Goal: Task Accomplishment & Management: Complete application form

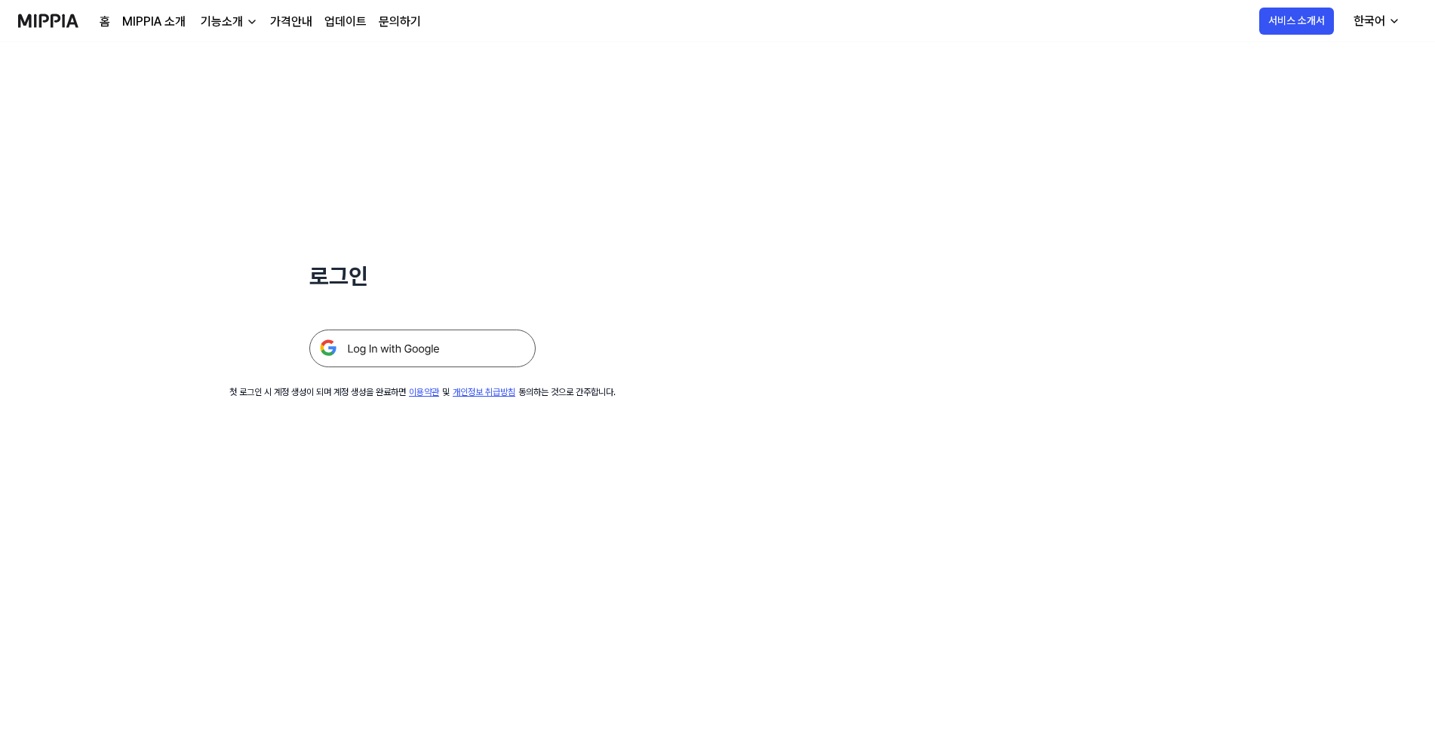
click at [379, 353] on img at bounding box center [422, 349] width 226 height 38
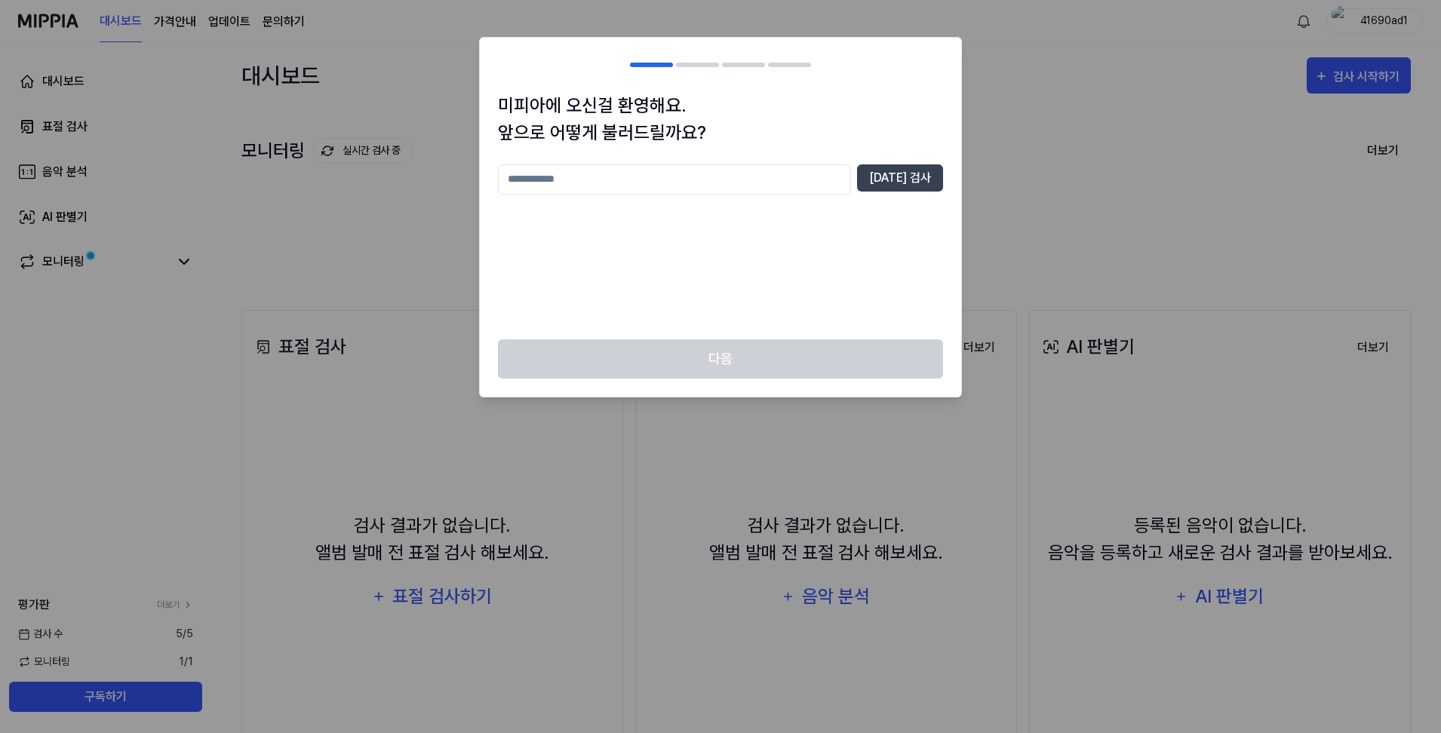
click at [649, 172] on input "text" at bounding box center [674, 179] width 353 height 30
type input "*****"
click at [912, 170] on button "[DATE] 검사" at bounding box center [900, 177] width 86 height 27
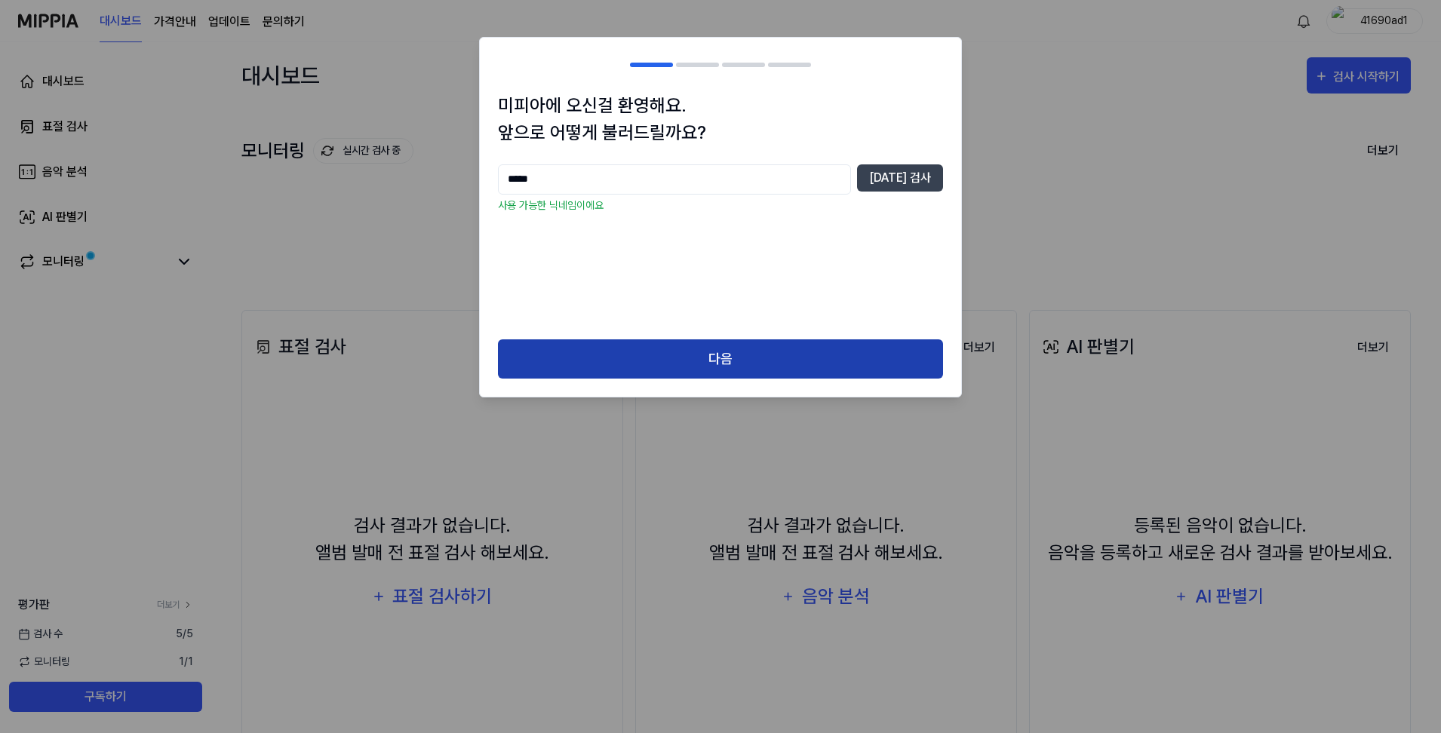
click at [738, 342] on button "다음" at bounding box center [720, 359] width 445 height 40
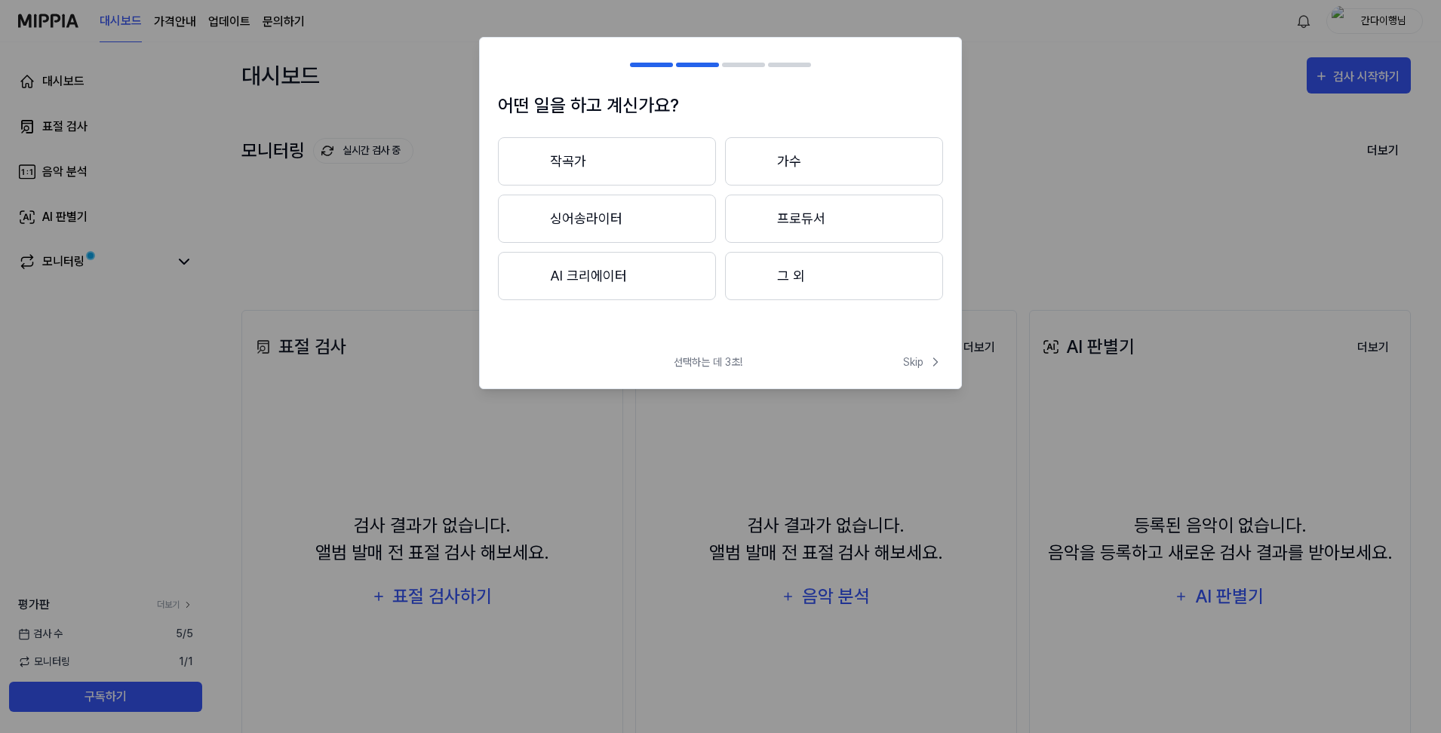
click at [820, 280] on button "그 외" at bounding box center [834, 276] width 218 height 48
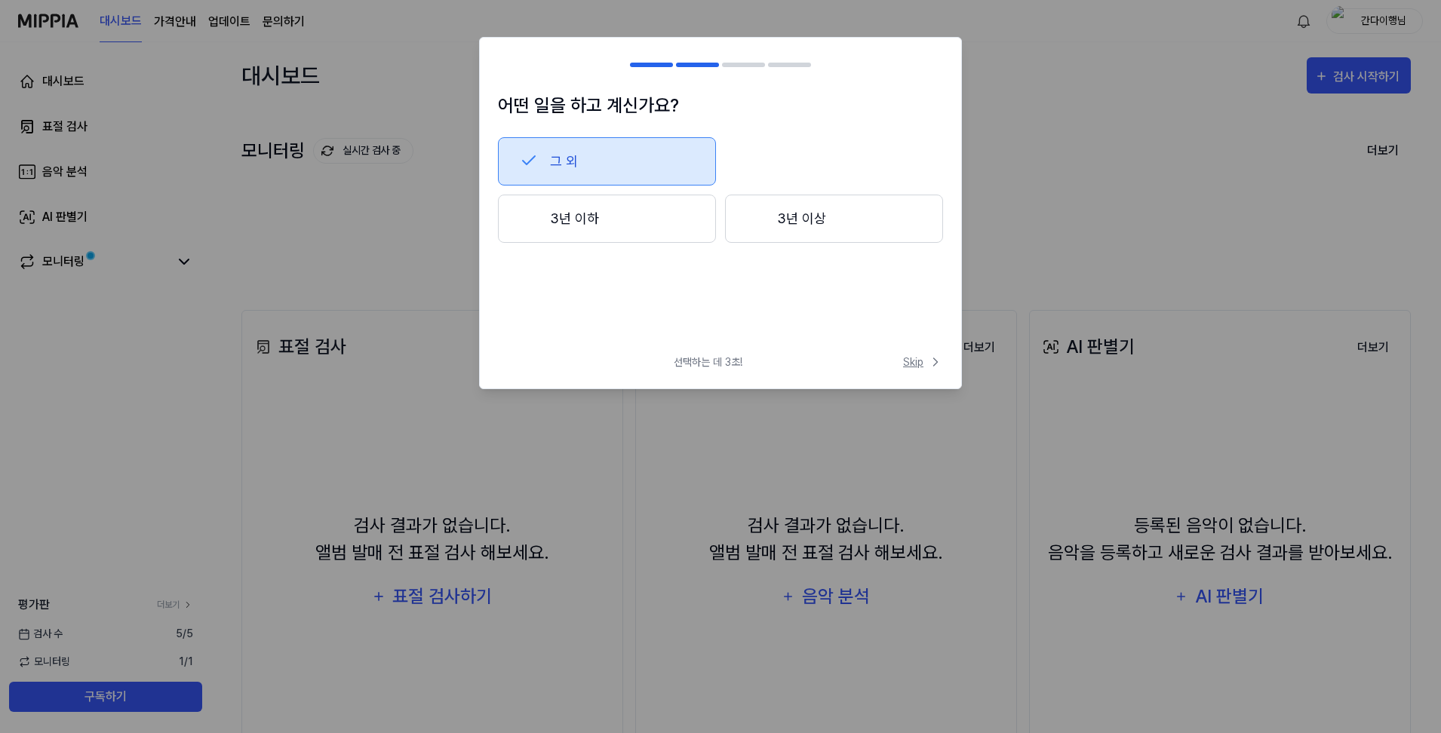
click at [916, 364] on span "Skip" at bounding box center [923, 363] width 40 height 16
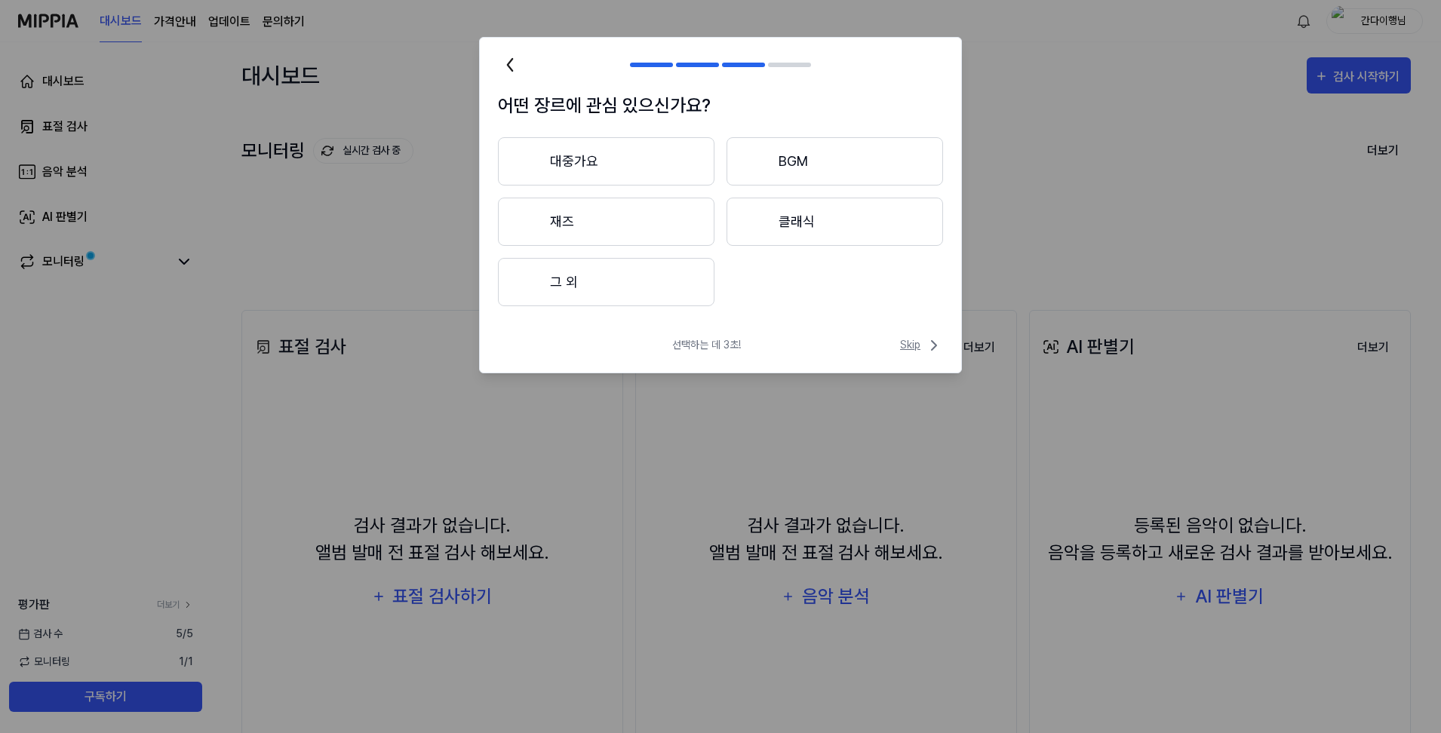
click at [924, 353] on span "Skip" at bounding box center [921, 345] width 43 height 18
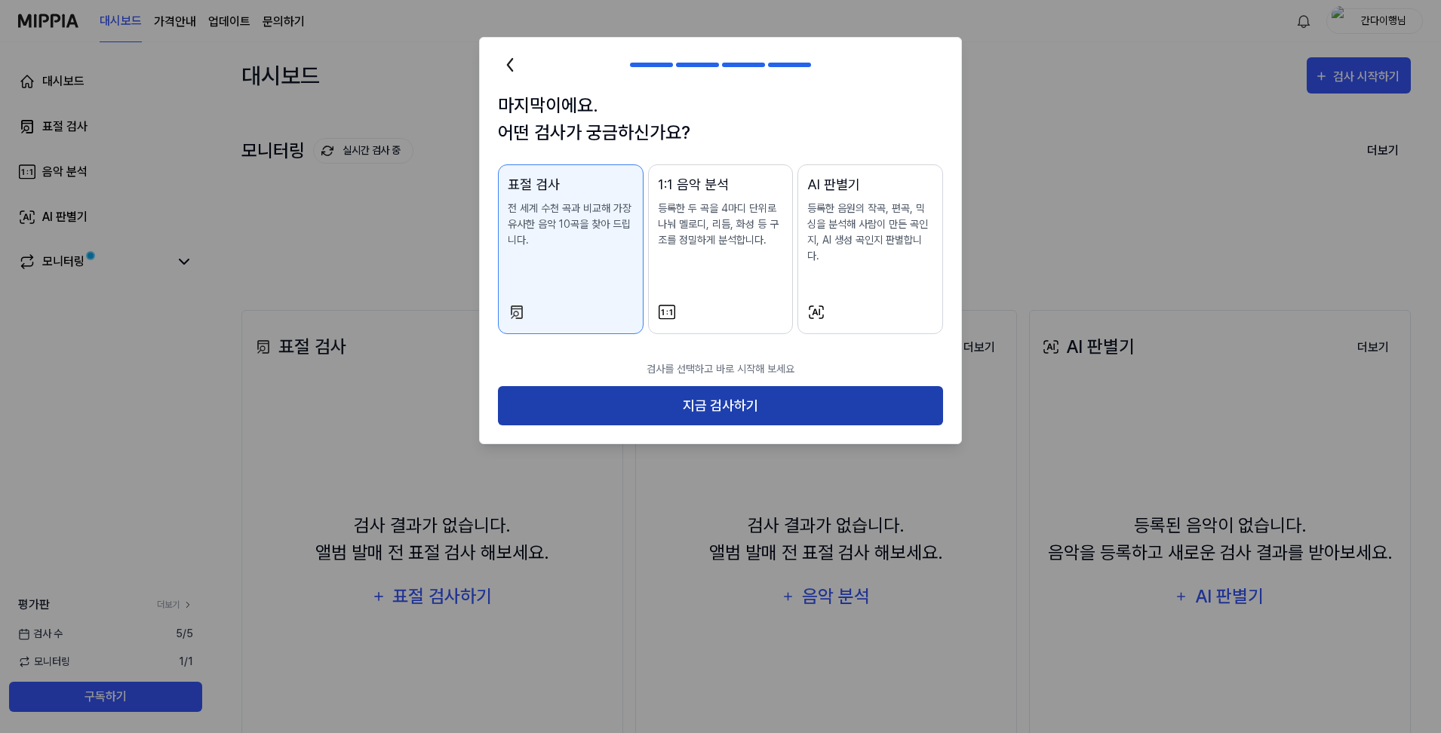
click at [780, 388] on button "지금 검사하기" at bounding box center [720, 406] width 445 height 40
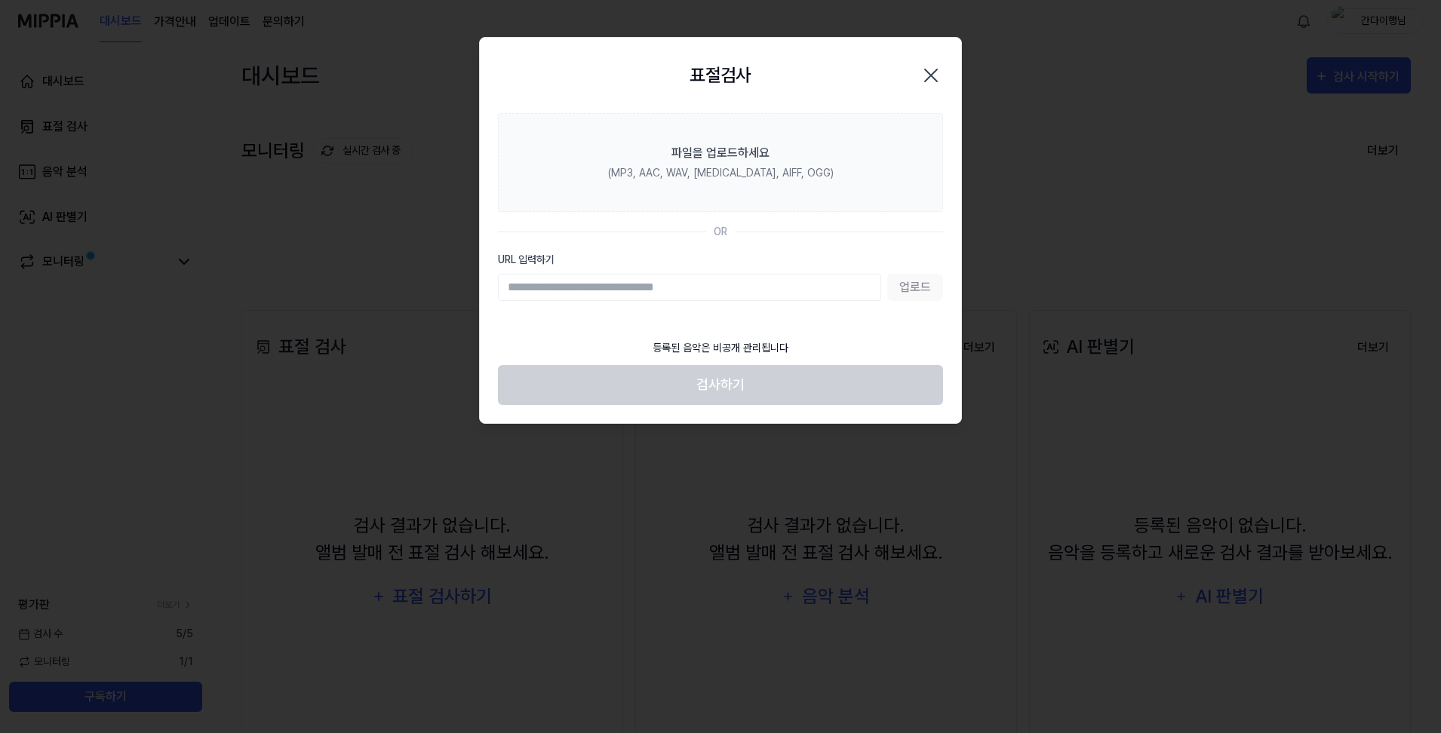
click at [935, 76] on icon "button" at bounding box center [931, 75] width 24 height 24
